Goal: Entertainment & Leisure: Consume media (video, audio)

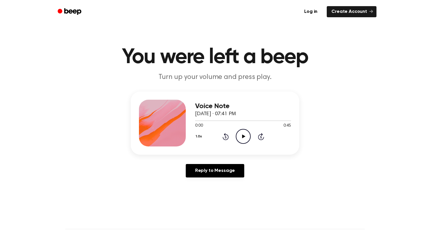
click at [240, 135] on icon "Play Audio" at bounding box center [243, 136] width 15 height 15
click at [199, 137] on button "1.0x" at bounding box center [199, 137] width 9 height 10
click at [205, 183] on span "1.2x" at bounding box center [204, 183] width 7 height 6
click at [200, 137] on button "1.2x" at bounding box center [199, 137] width 8 height 10
click at [207, 193] on span "1.5x" at bounding box center [204, 194] width 7 height 6
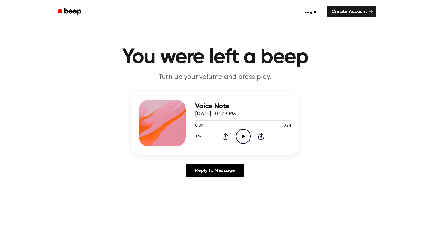
click at [242, 135] on icon "Play Audio" at bounding box center [243, 136] width 15 height 15
click at [238, 133] on icon "Play Audio" at bounding box center [243, 136] width 15 height 15
